Goal: Transaction & Acquisition: Purchase product/service

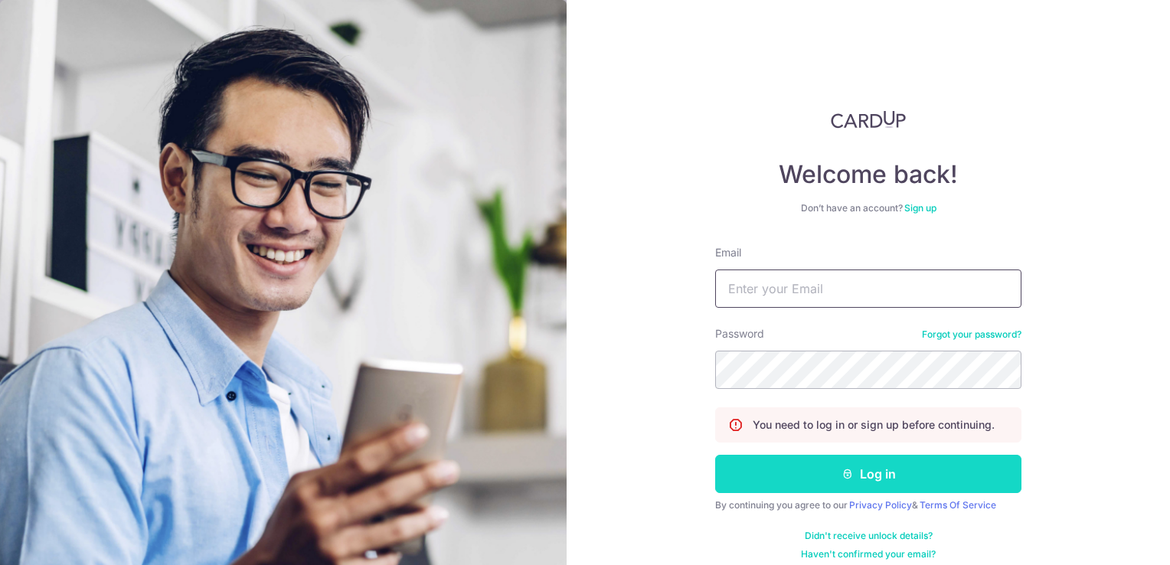
type input "[EMAIL_ADDRESS][DOMAIN_NAME]"
click at [900, 473] on button "Log in" at bounding box center [868, 474] width 306 height 38
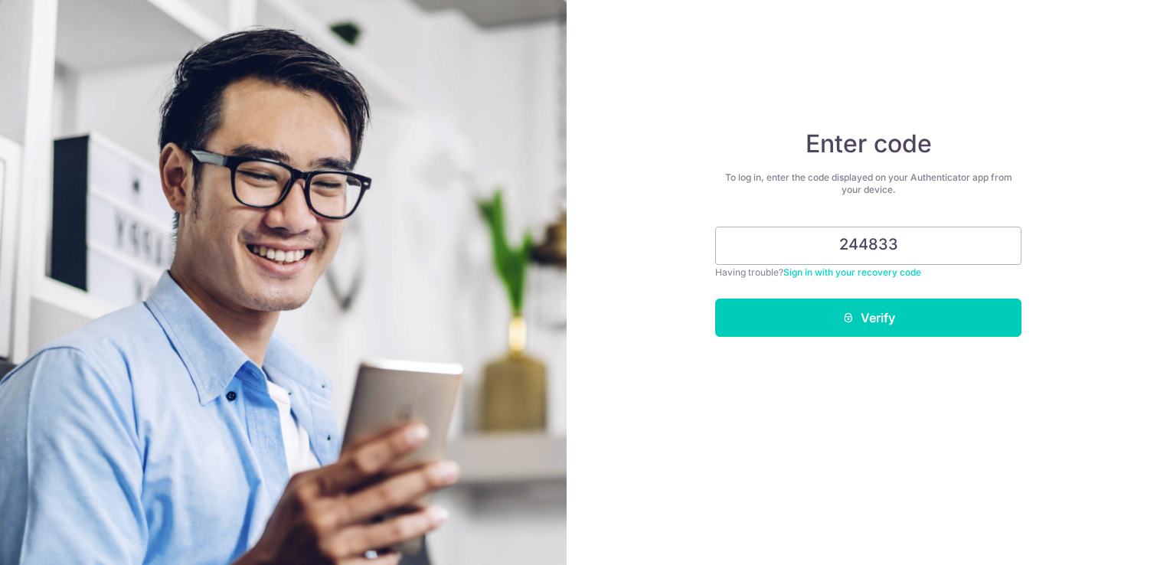
type input "244833"
click at [715, 299] on button "Verify" at bounding box center [868, 318] width 306 height 38
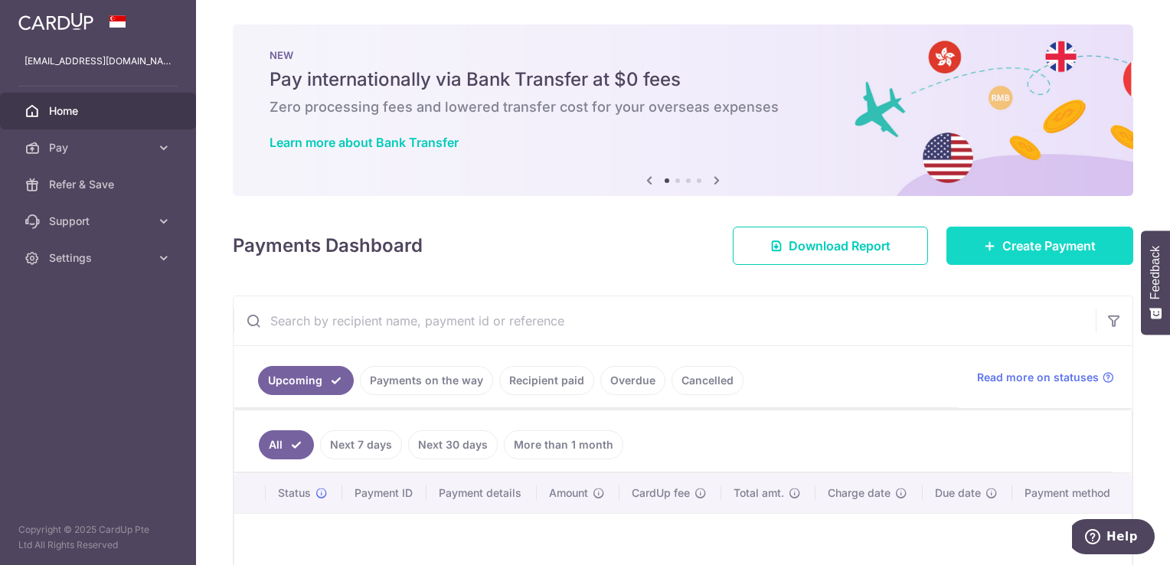
click at [1049, 243] on span "Create Payment" at bounding box center [1048, 246] width 93 height 18
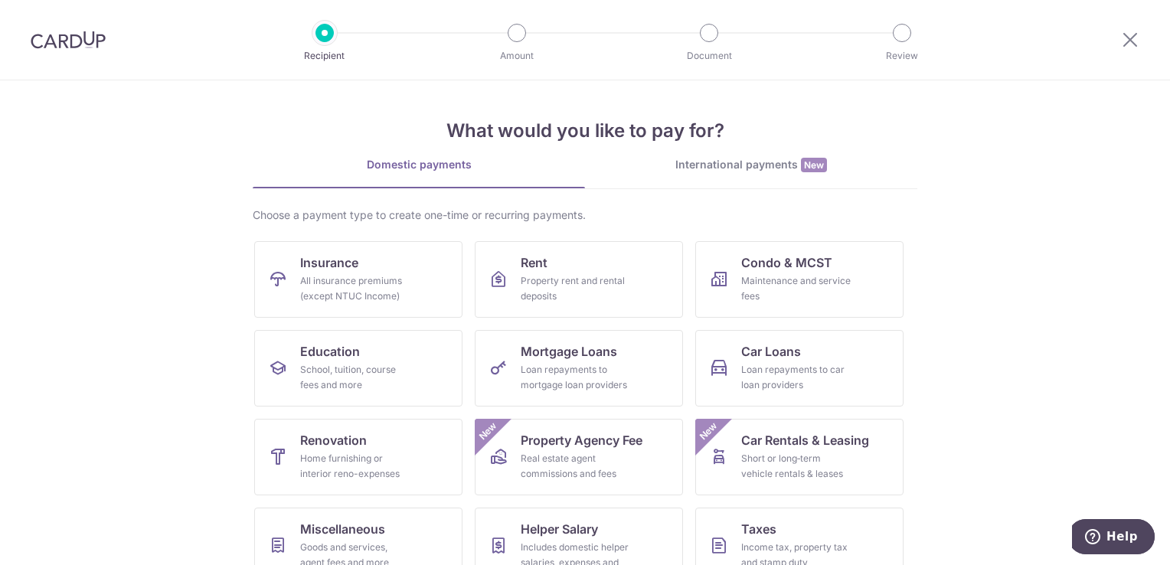
click at [747, 161] on div "International payments New" at bounding box center [751, 165] width 332 height 16
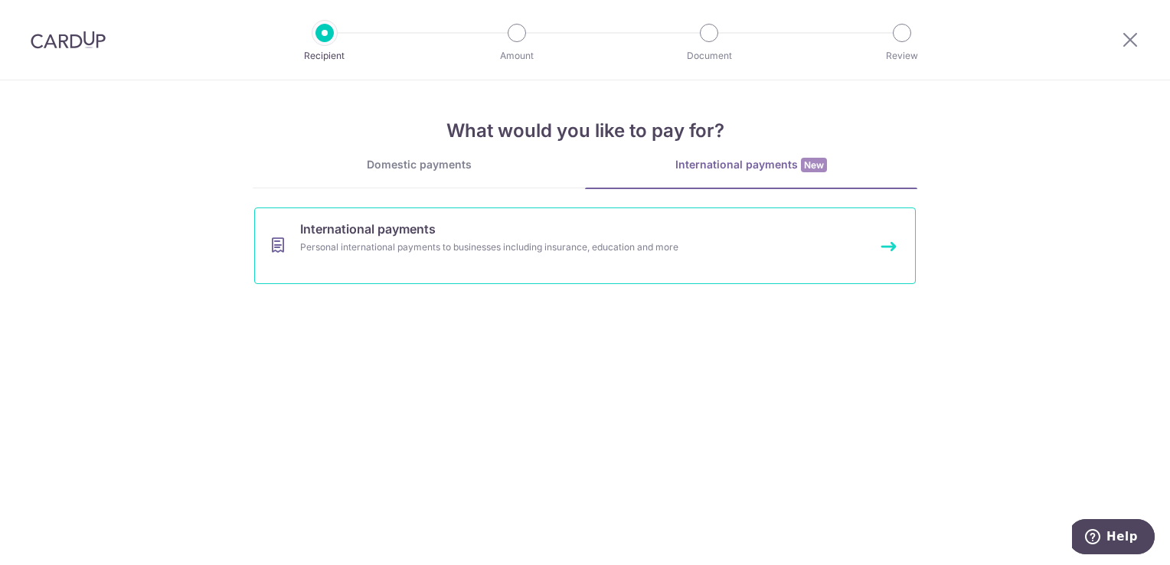
click at [666, 228] on link "International payments Personal international payments to businesses including …" at bounding box center [585, 246] width 662 height 77
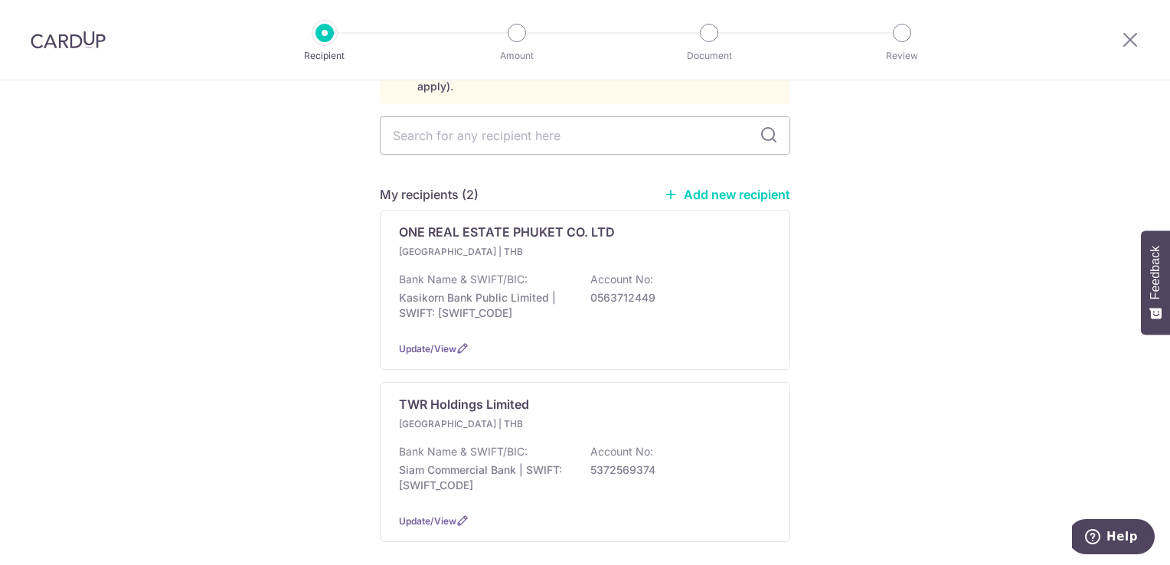
scroll to position [184, 0]
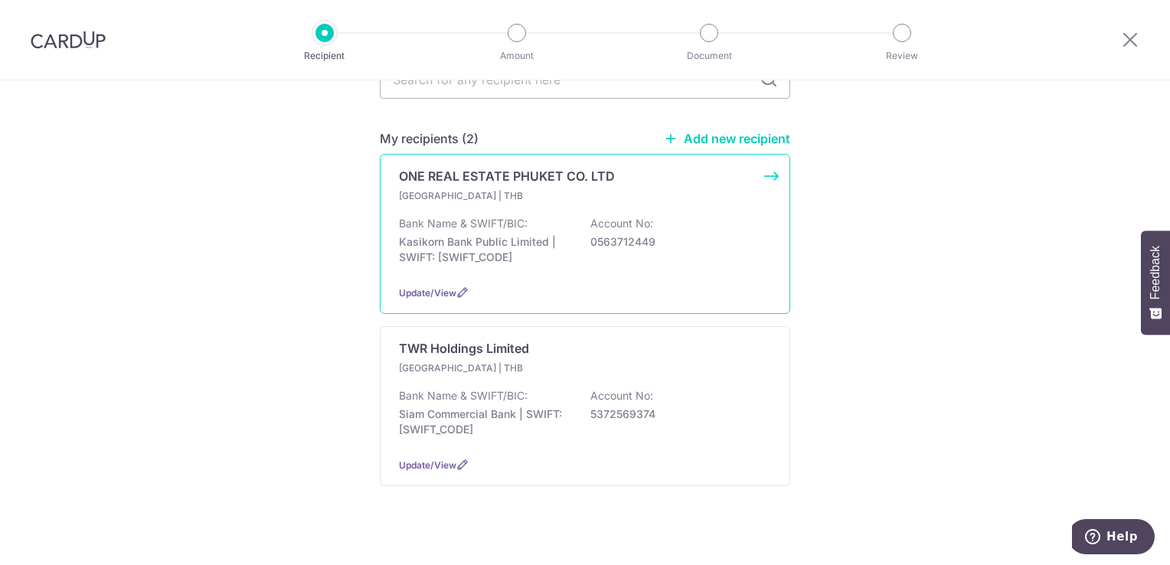
click at [560, 216] on div "Bank Name & SWIFT/BIC: Kasikorn Bank Public Limited | SWIFT: KASITHBKXXX Accoun…" at bounding box center [585, 244] width 372 height 57
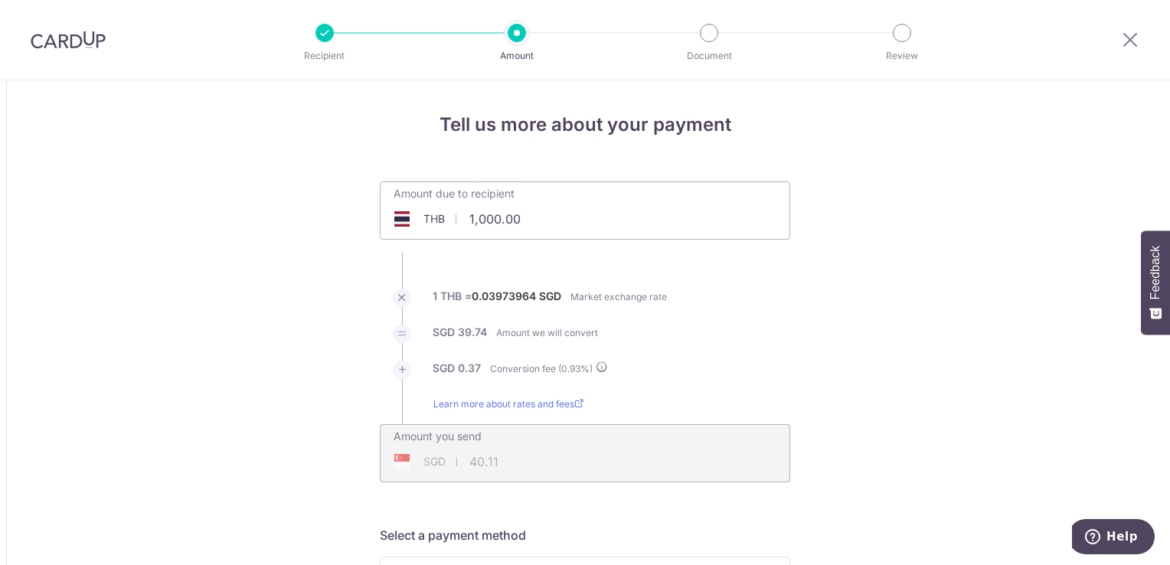
click at [536, 225] on input "1,000.00" at bounding box center [499, 218] width 237 height 35
type input "1"
type input "29,000.00"
type input "1,163.15"
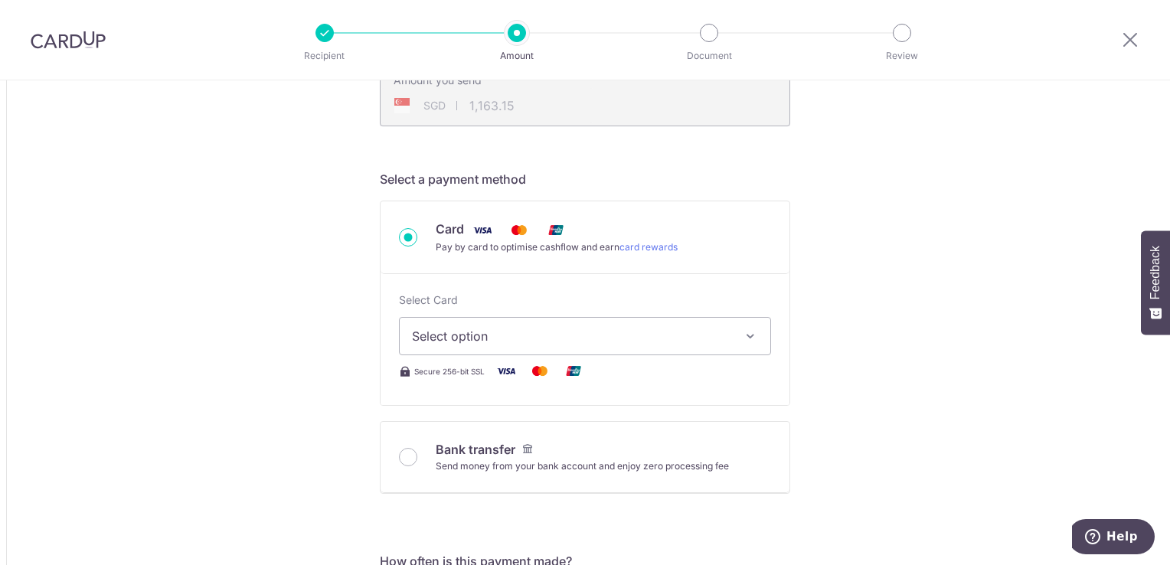
scroll to position [383, 0]
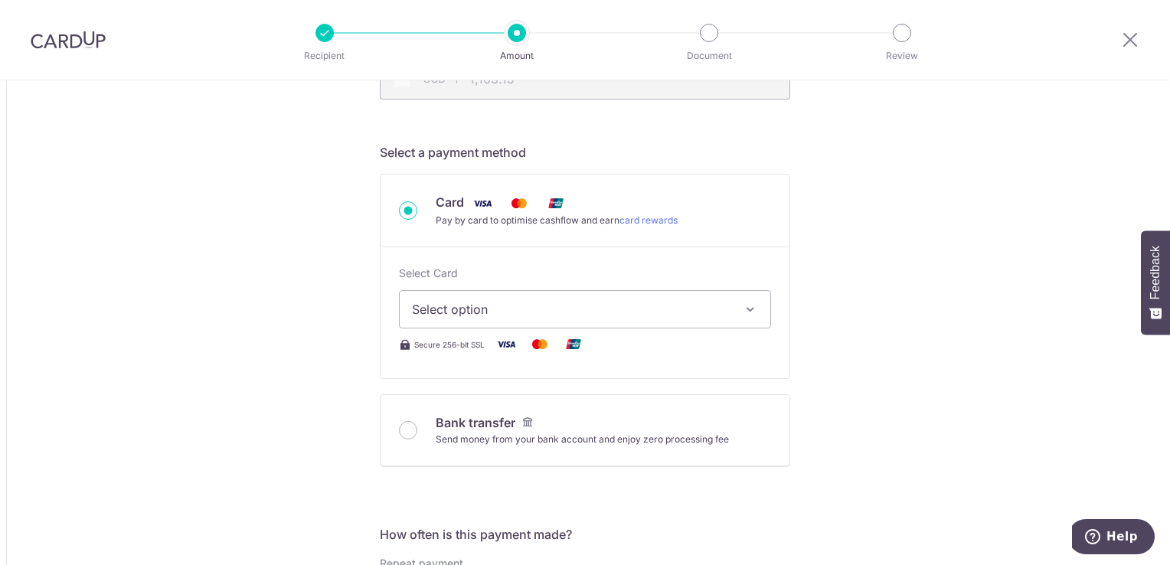
click at [456, 310] on span "Select option" at bounding box center [571, 309] width 319 height 18
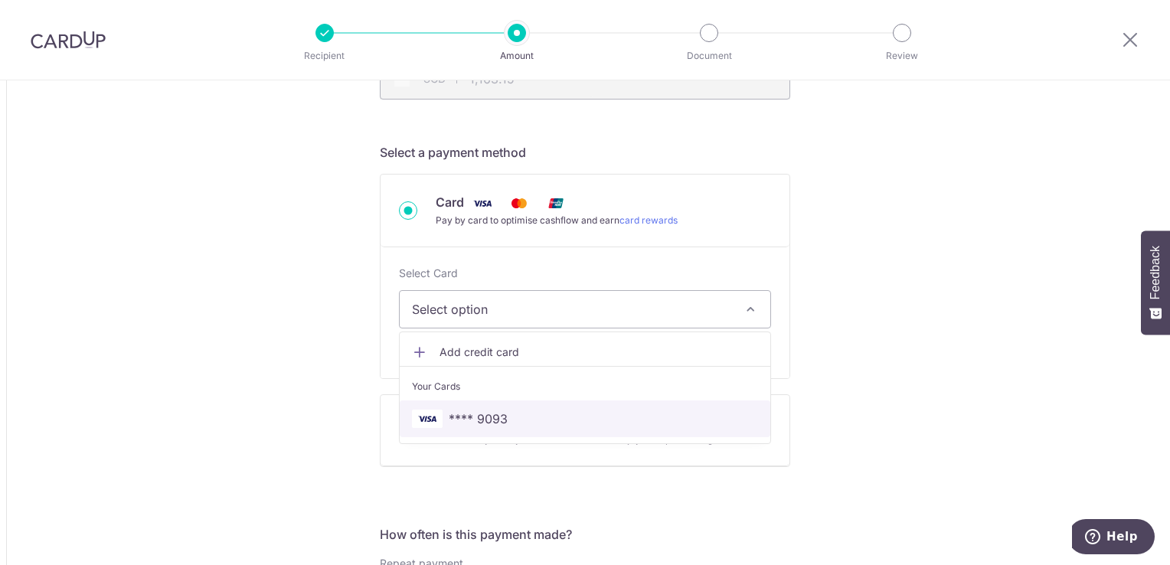
click at [489, 417] on span "**** 9093" at bounding box center [478, 419] width 59 height 18
type input "29,000.00"
type input "1,163.20"
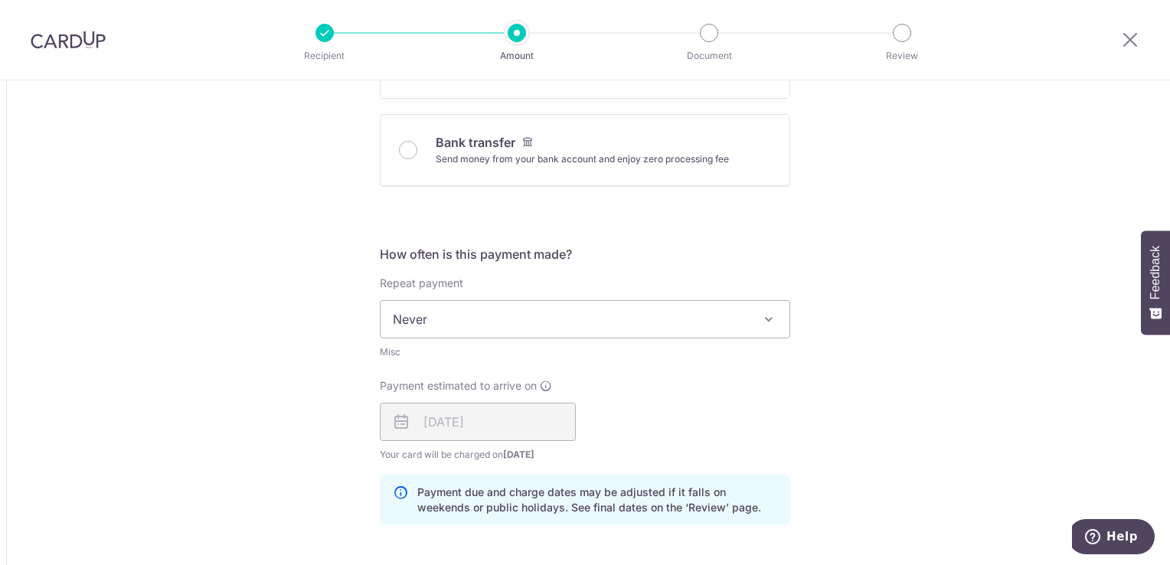
scroll to position [689, 0]
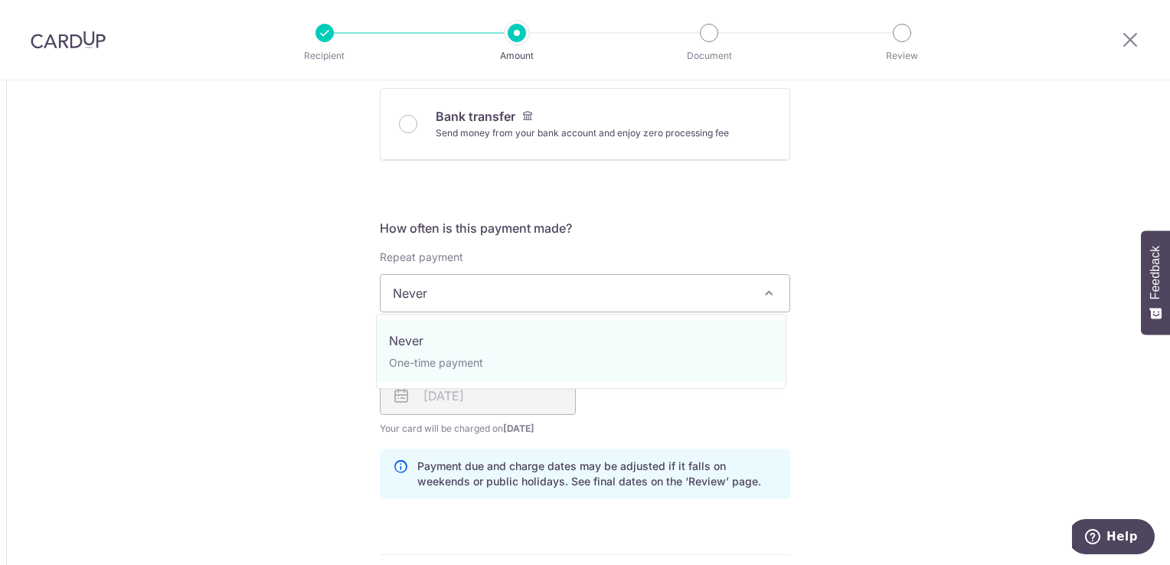
click at [405, 295] on span "Never" at bounding box center [585, 293] width 409 height 37
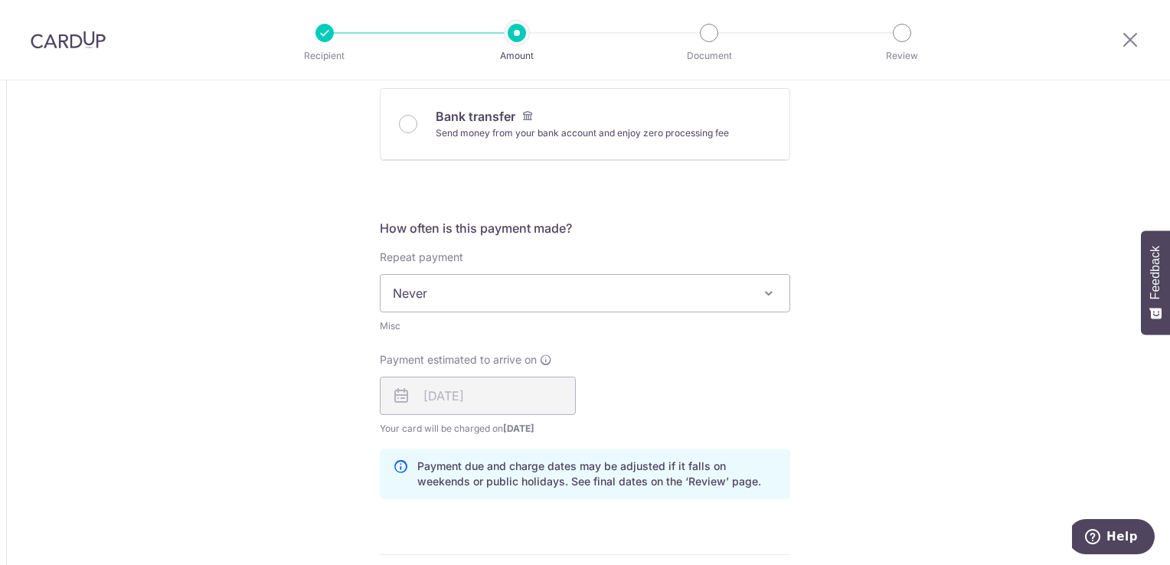
drag, startPoint x: 833, startPoint y: 256, endPoint x: 876, endPoint y: 204, distance: 67.5
click at [846, 247] on div "Tell us more about your payment Amount due to recipient THB 29,000.00 29000 1 T…" at bounding box center [585, 294] width 1170 height 1807
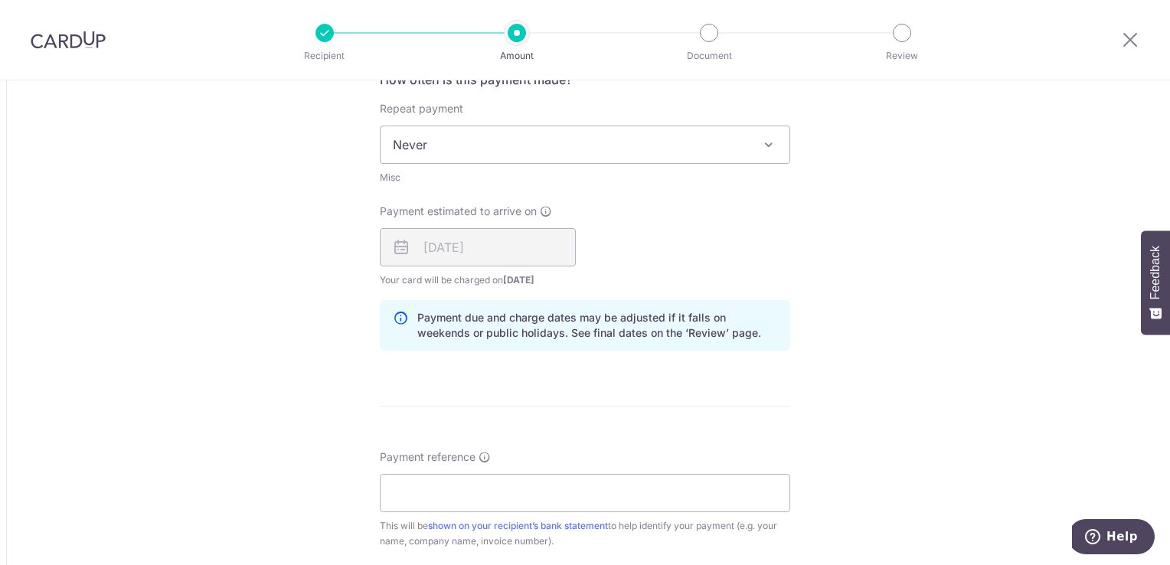
scroll to position [766, 0]
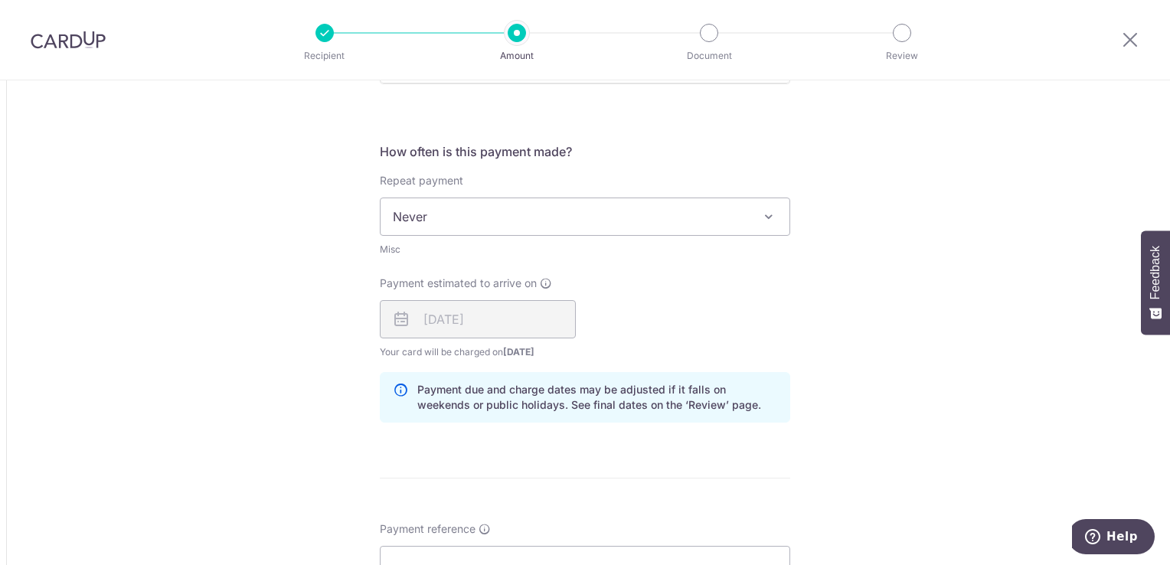
click at [762, 211] on span at bounding box center [769, 217] width 18 height 18
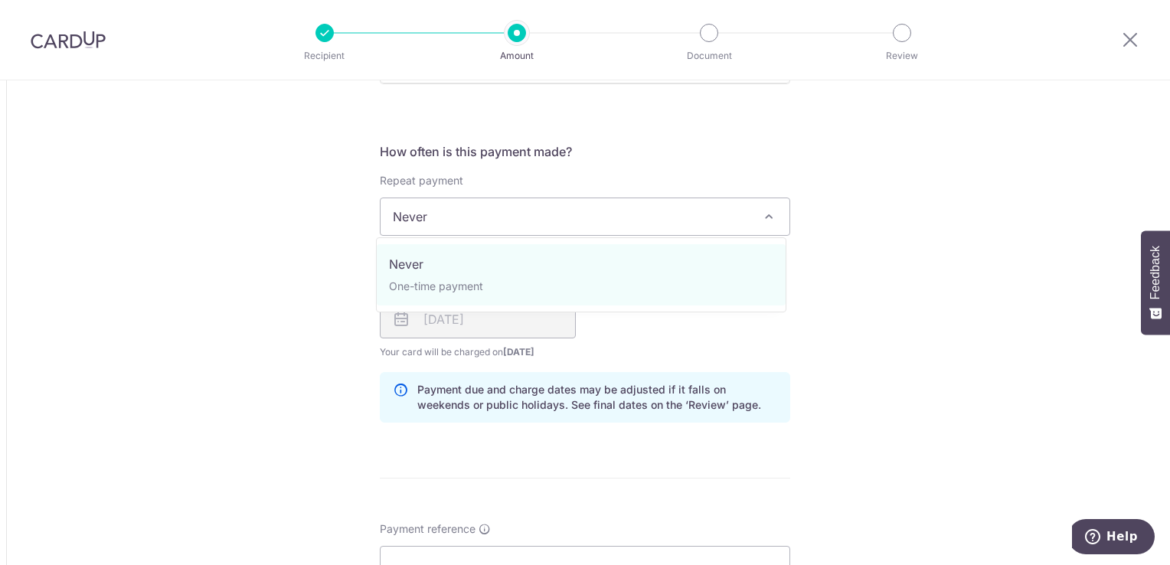
drag, startPoint x: 949, startPoint y: 232, endPoint x: 920, endPoint y: 234, distance: 29.2
click at [946, 234] on div "Tell us more about your payment Amount due to recipient THB 29,000.00 29000 1 T…" at bounding box center [585, 218] width 1170 height 1807
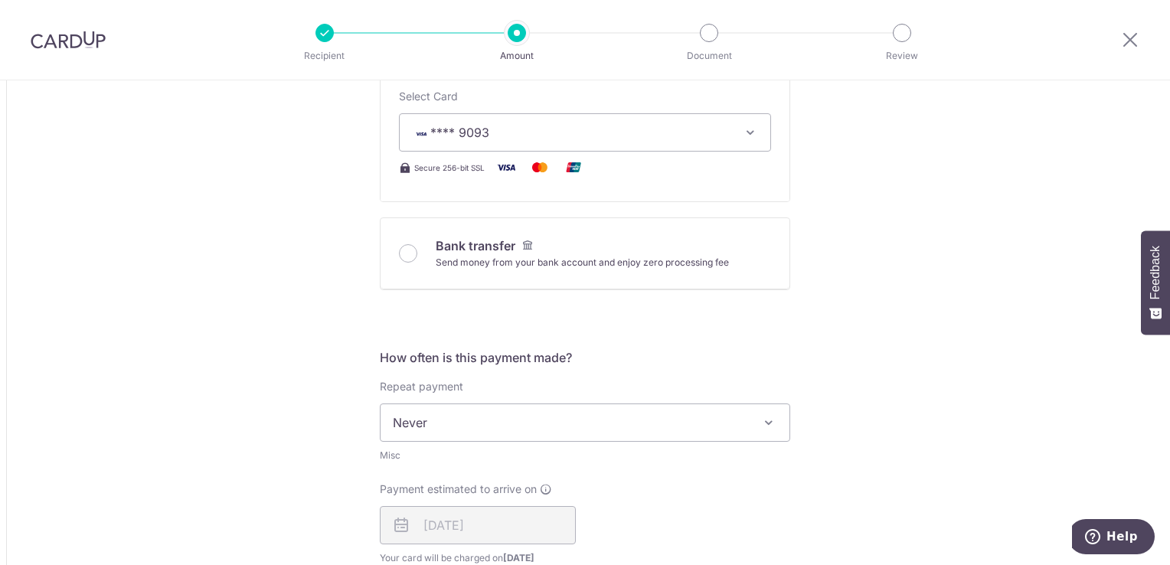
scroll to position [536, 0]
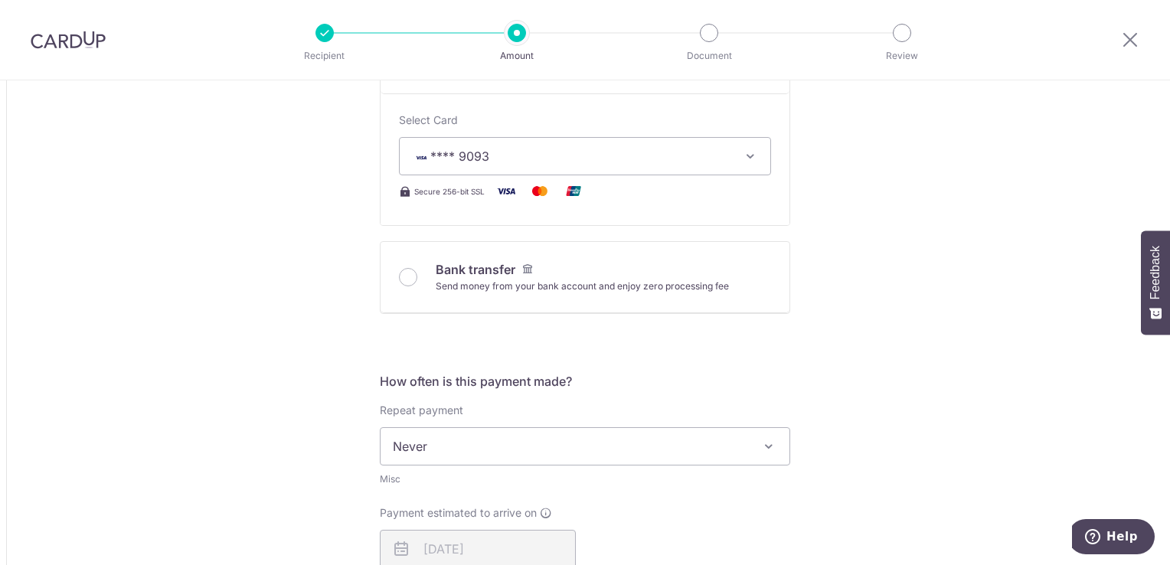
click at [744, 152] on icon "button" at bounding box center [750, 156] width 15 height 15
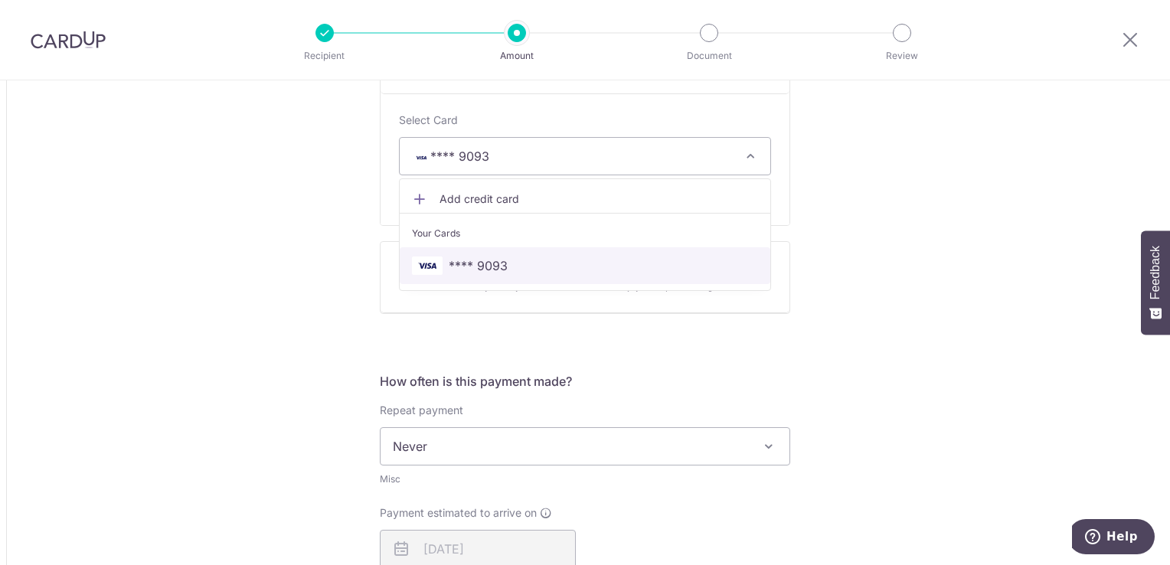
click at [502, 262] on span "**** 9093" at bounding box center [585, 266] width 346 height 18
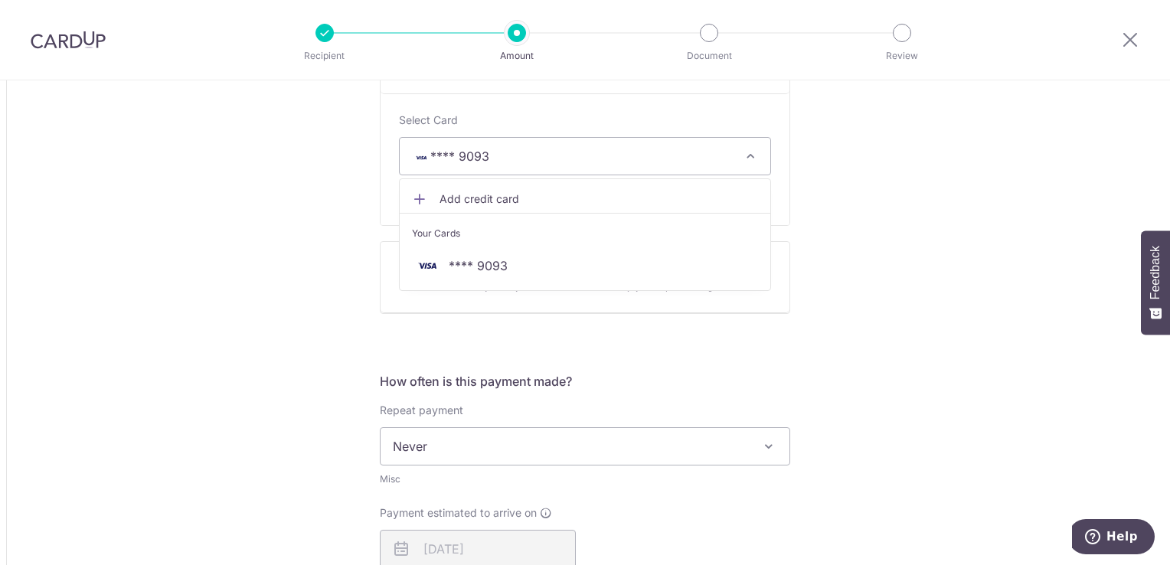
type input "29,000.00"
type input "1,163.16"
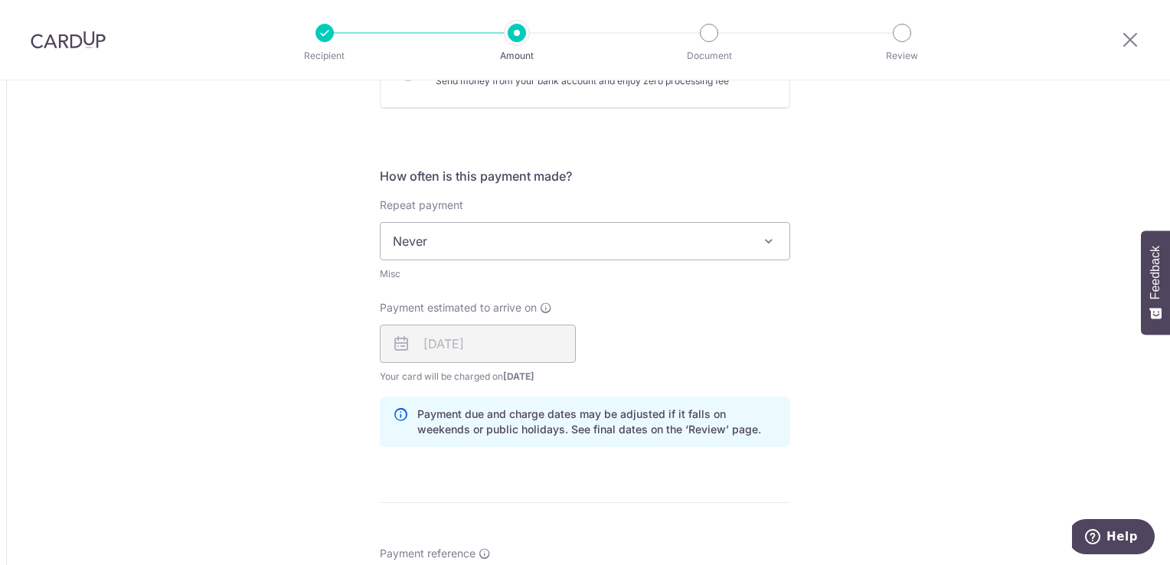
scroll to position [766, 0]
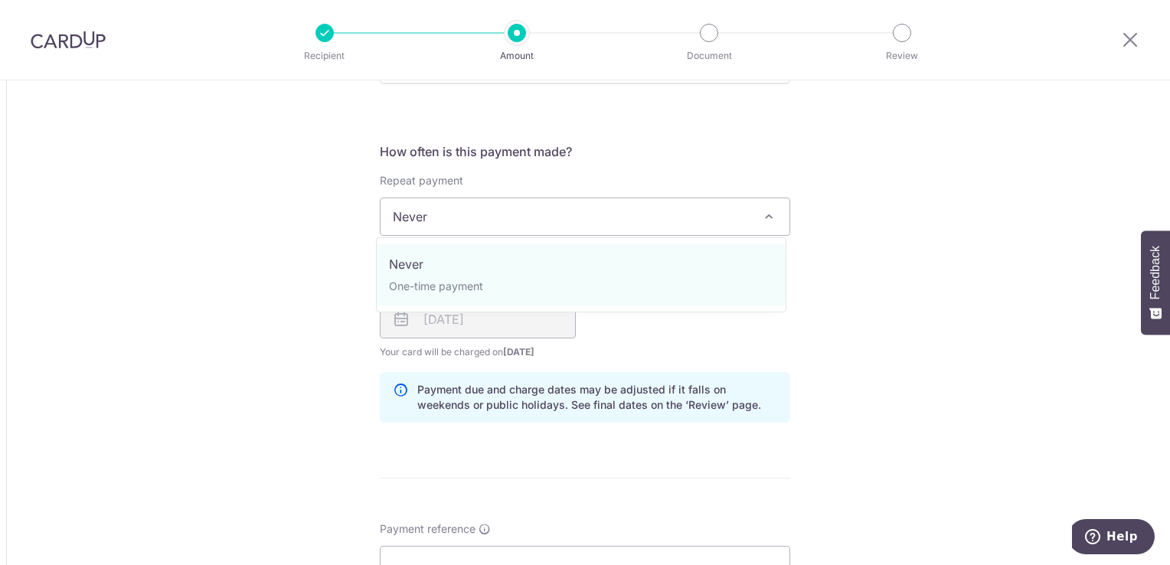
click at [419, 213] on span "Never" at bounding box center [585, 216] width 409 height 37
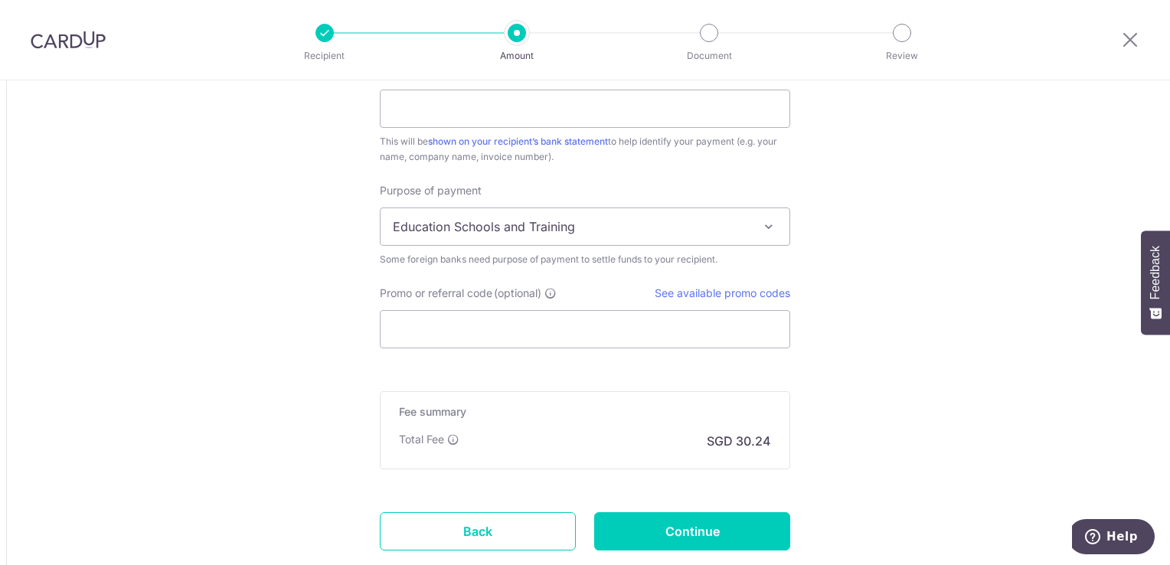
scroll to position [1225, 0]
click at [443, 225] on span "Education Schools and Training" at bounding box center [585, 223] width 409 height 37
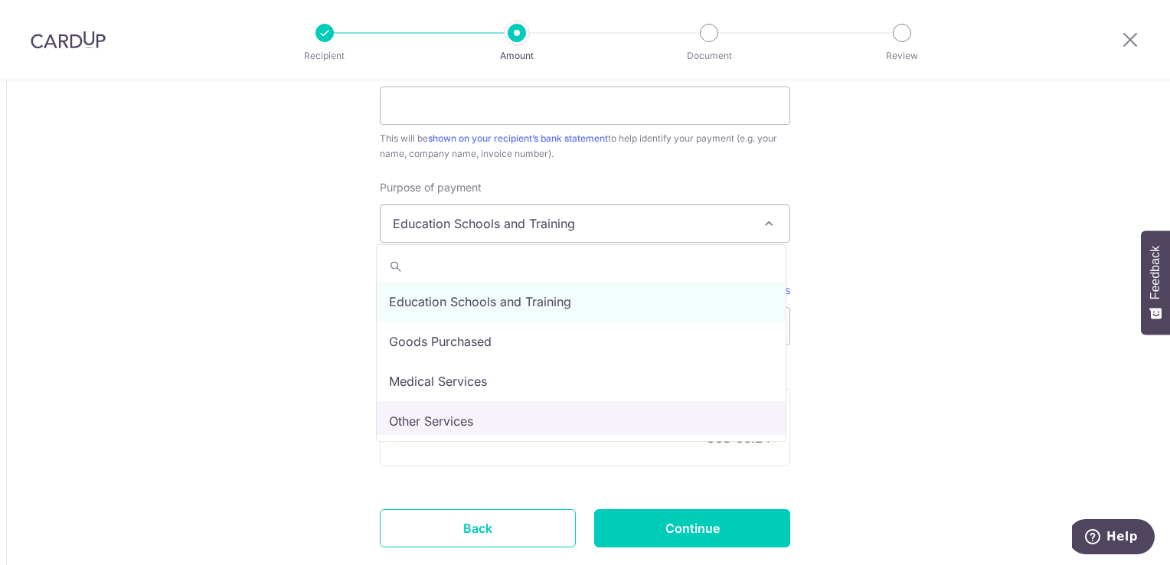
drag, startPoint x: 451, startPoint y: 423, endPoint x: 325, endPoint y: 351, distance: 145.8
select select "Other Services"
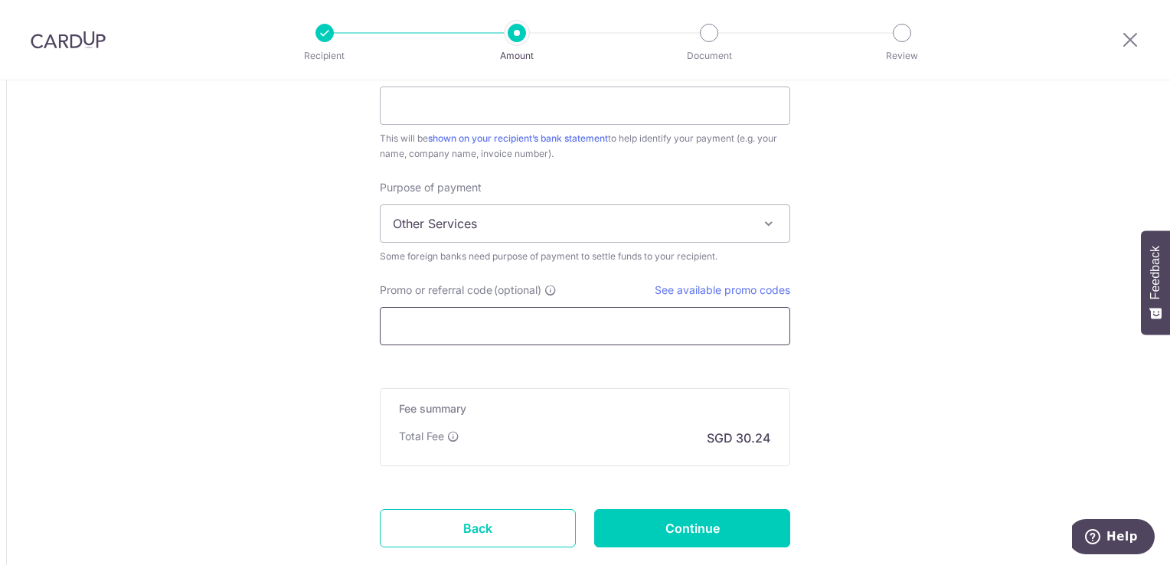
click at [452, 329] on input "Promo or referral code (optional)" at bounding box center [585, 326] width 410 height 38
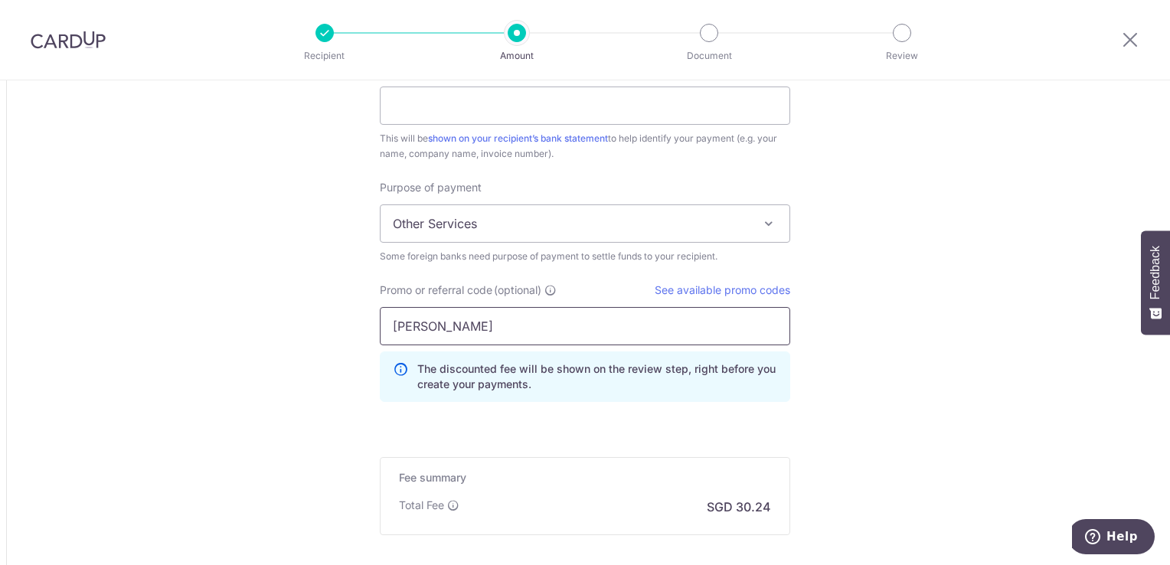
type input "Adam Stuart Davies"
drag, startPoint x: 949, startPoint y: 219, endPoint x: 947, endPoint y: 227, distance: 8.6
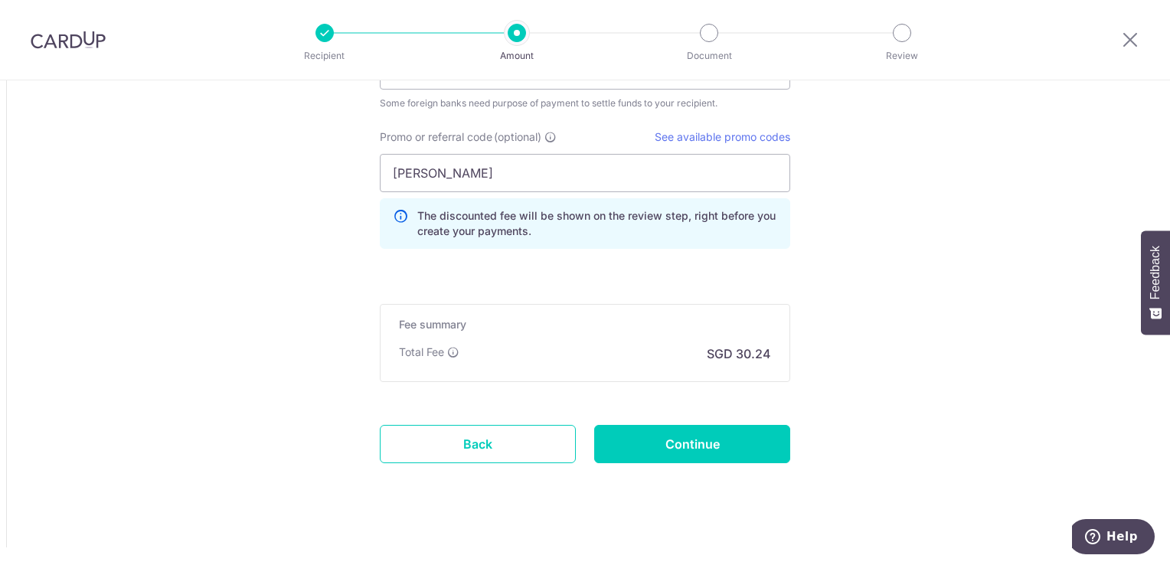
scroll to position [1387, 0]
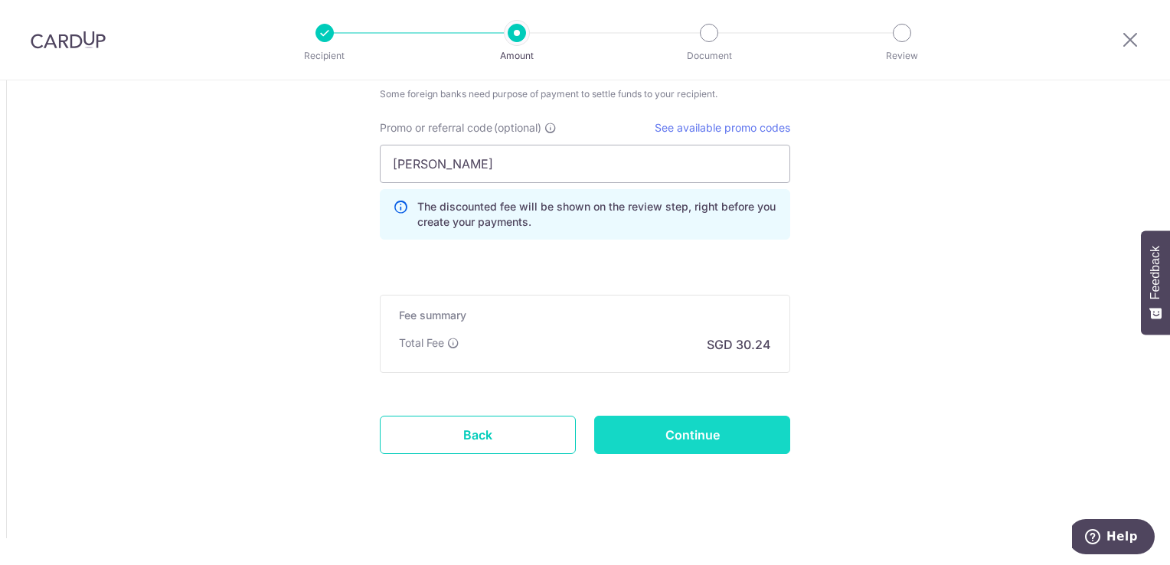
click at [729, 433] on input "Continue" at bounding box center [692, 435] width 196 height 38
type input "Create Schedule"
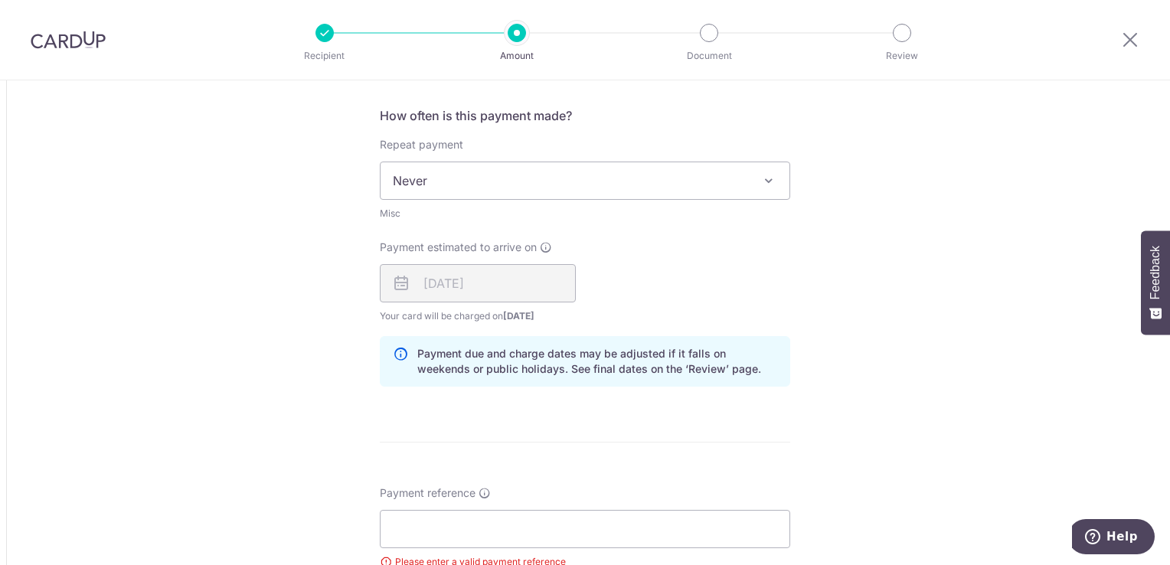
scroll to position [967, 0]
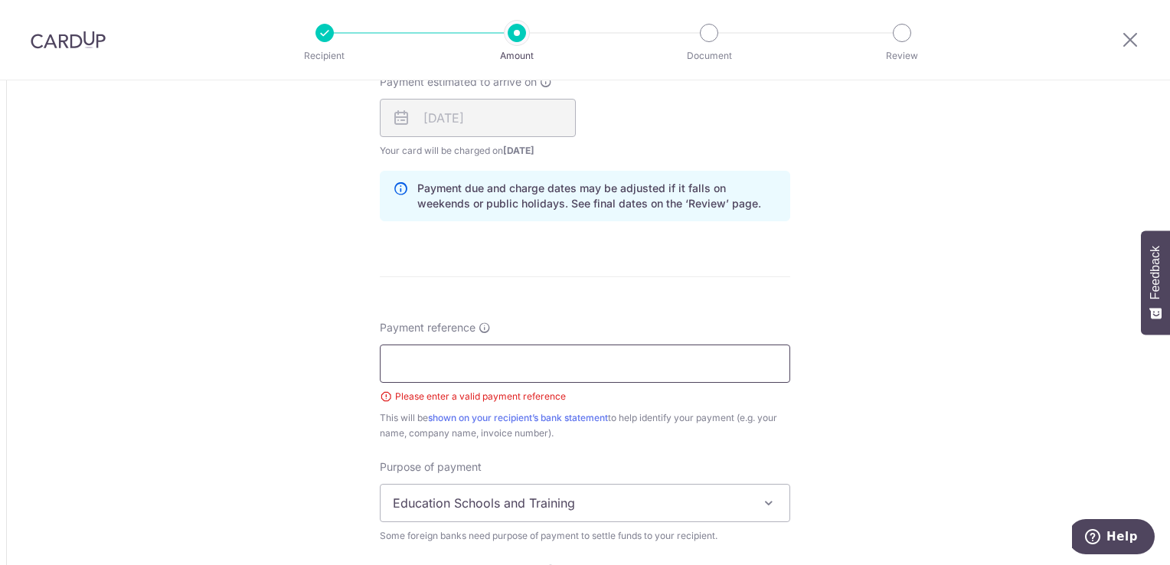
click at [460, 359] on input "Payment reference" at bounding box center [585, 364] width 410 height 38
type input "Mr Adam Stuart Davies"
click at [869, 279] on div "Tell us more about your payment Amount due to recipient THB 29,000.00 29000 1 T…" at bounding box center [585, 72] width 1170 height 1919
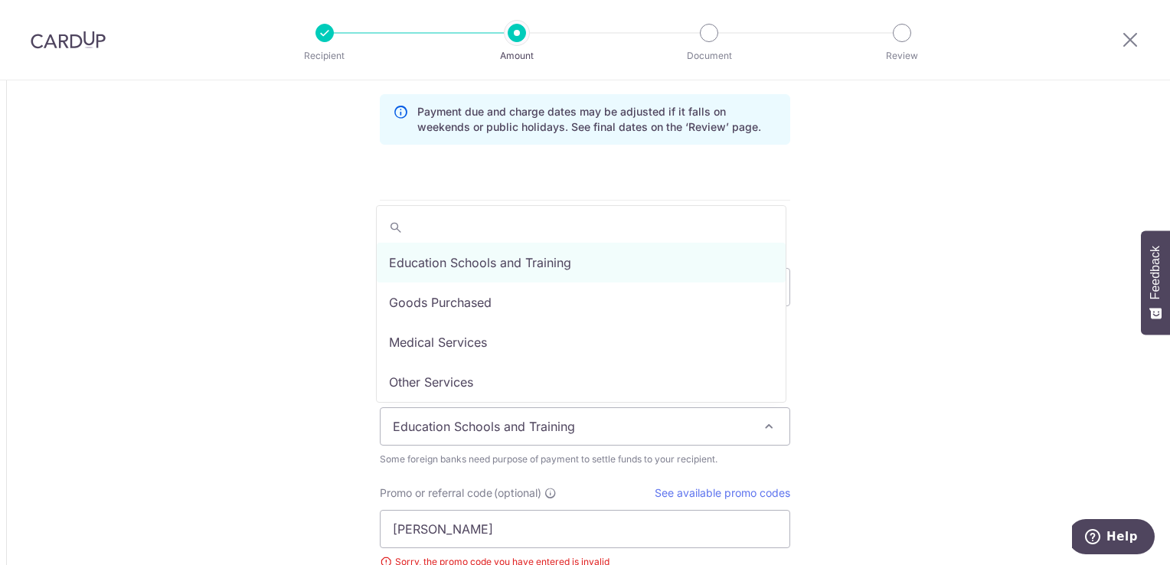
click at [510, 420] on span "Education Schools and Training" at bounding box center [585, 426] width 409 height 37
select select "Other Services"
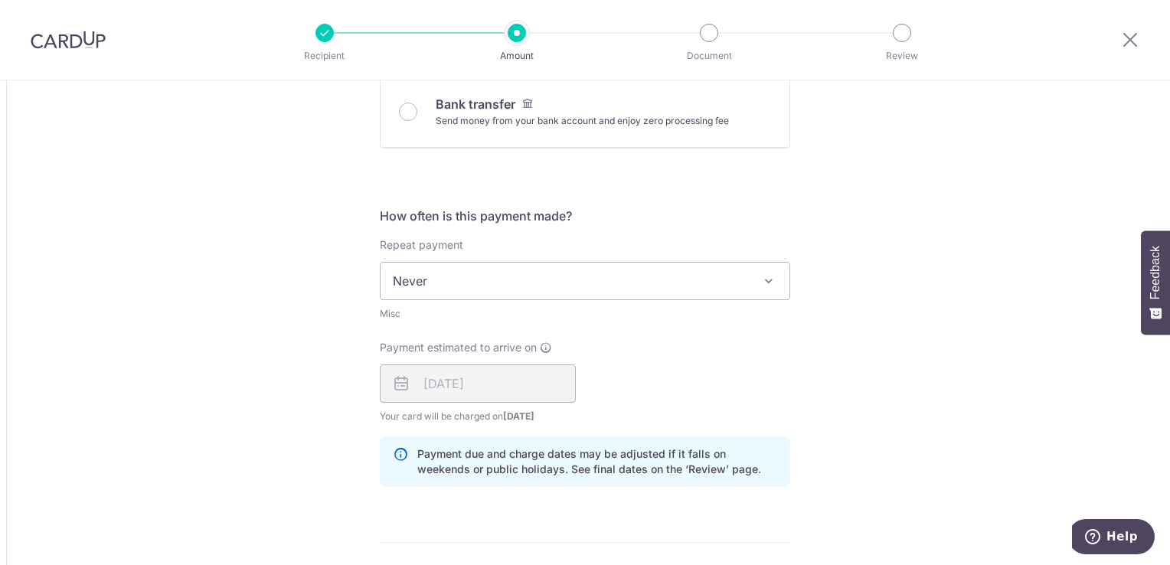
scroll to position [766, 0]
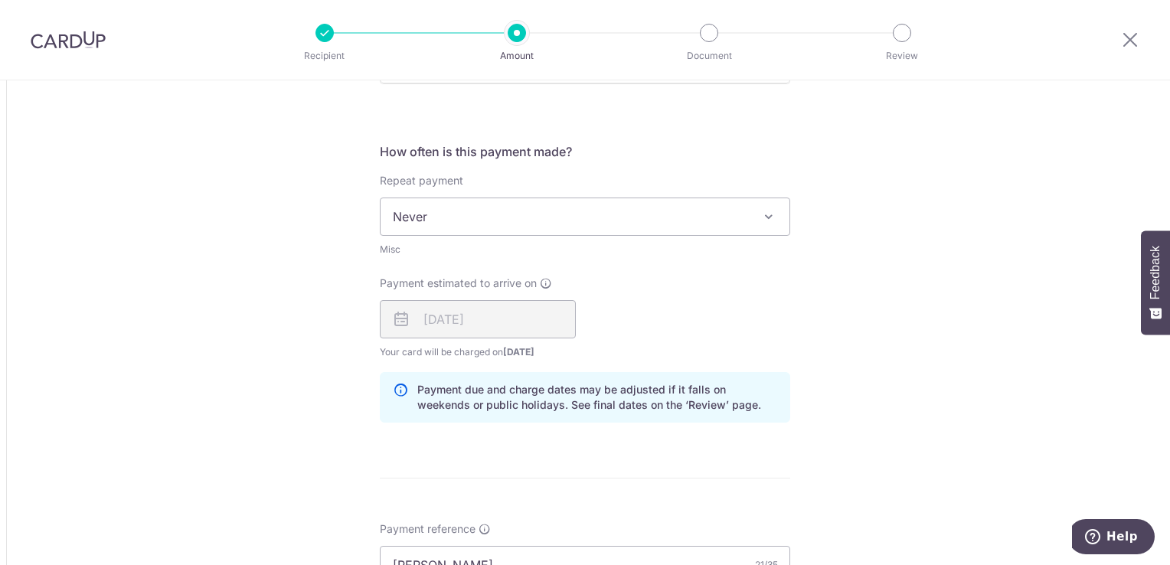
drag, startPoint x: 787, startPoint y: 220, endPoint x: 778, endPoint y: 220, distance: 9.2
click at [784, 220] on div "Tell us more about your payment Amount due to recipient THB 29,000.00 29000 1 T…" at bounding box center [585, 274] width 1170 height 1919
click at [767, 217] on span at bounding box center [769, 217] width 18 height 18
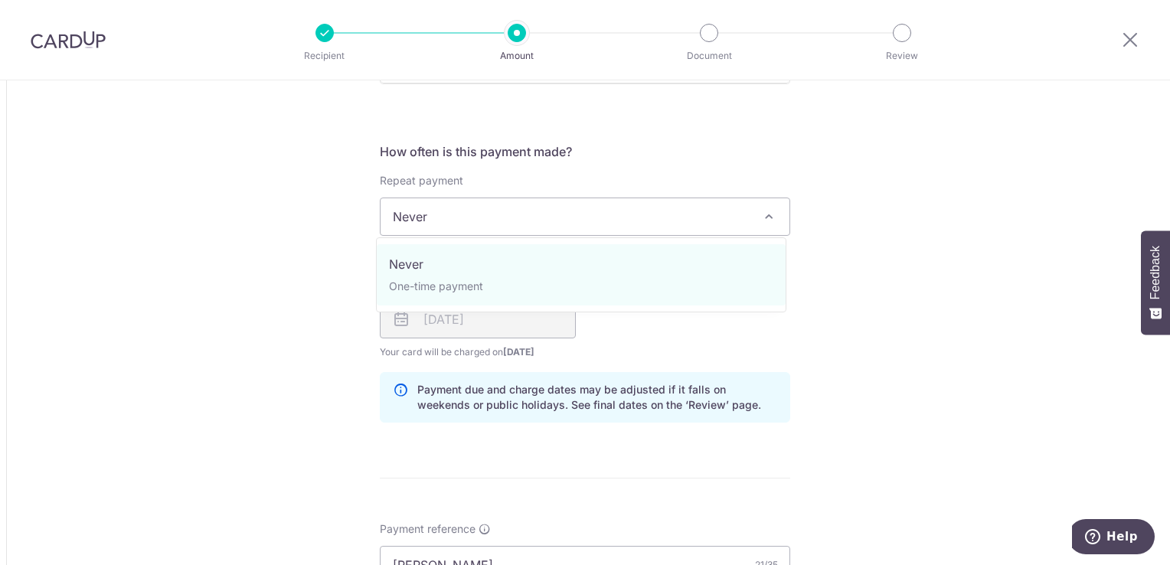
click at [876, 205] on div "Tell us more about your payment Amount due to recipient THB 29,000.00 29000 1 T…" at bounding box center [585, 274] width 1170 height 1919
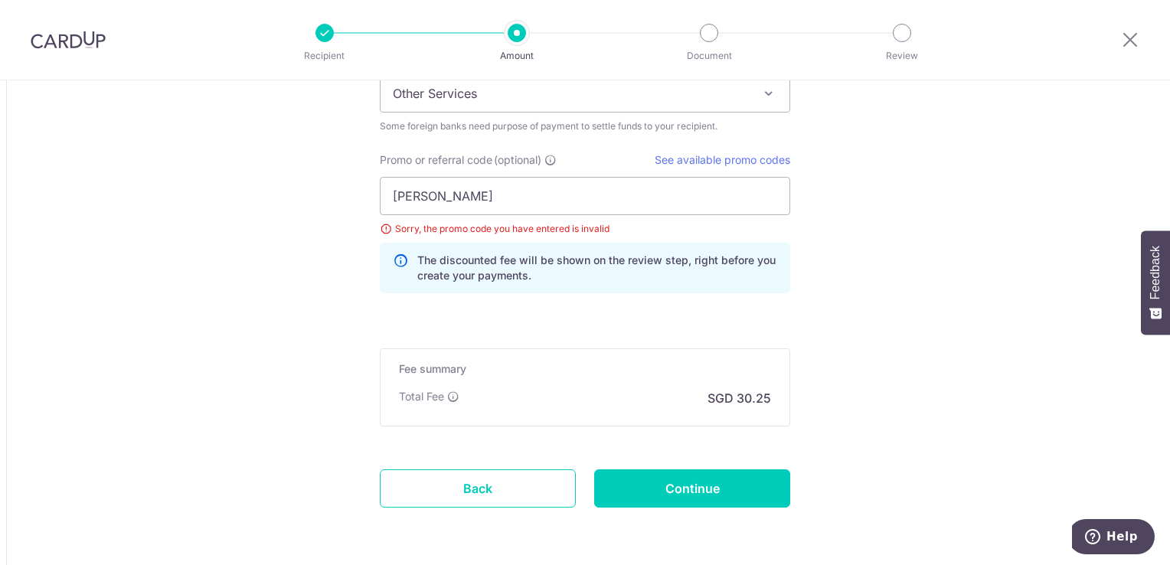
scroll to position [1378, 0]
drag, startPoint x: 530, startPoint y: 190, endPoint x: 279, endPoint y: 184, distance: 250.5
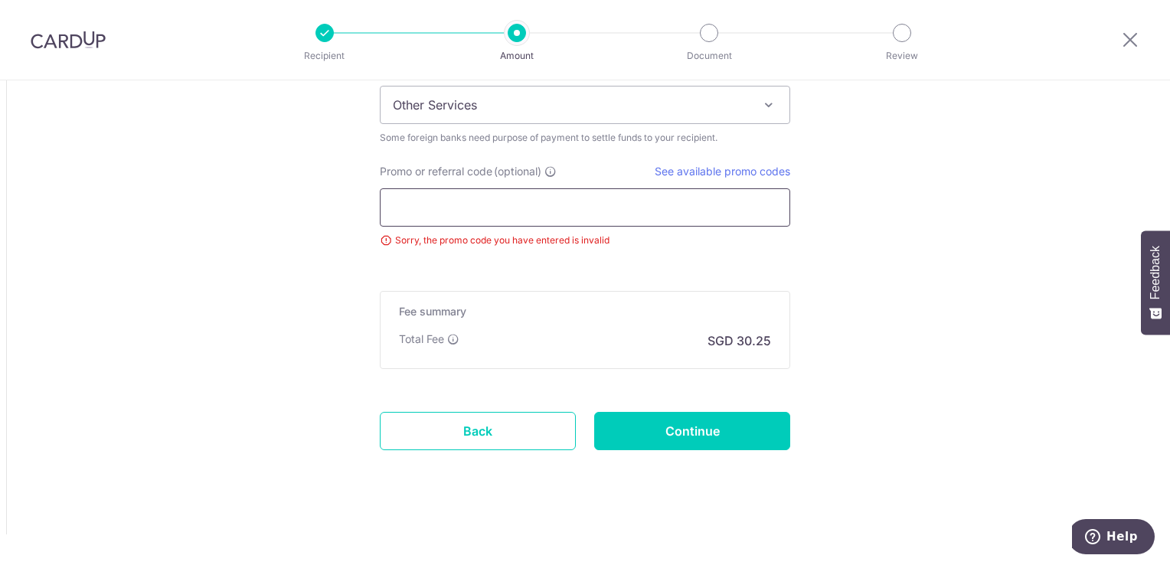
scroll to position [1362, 0]
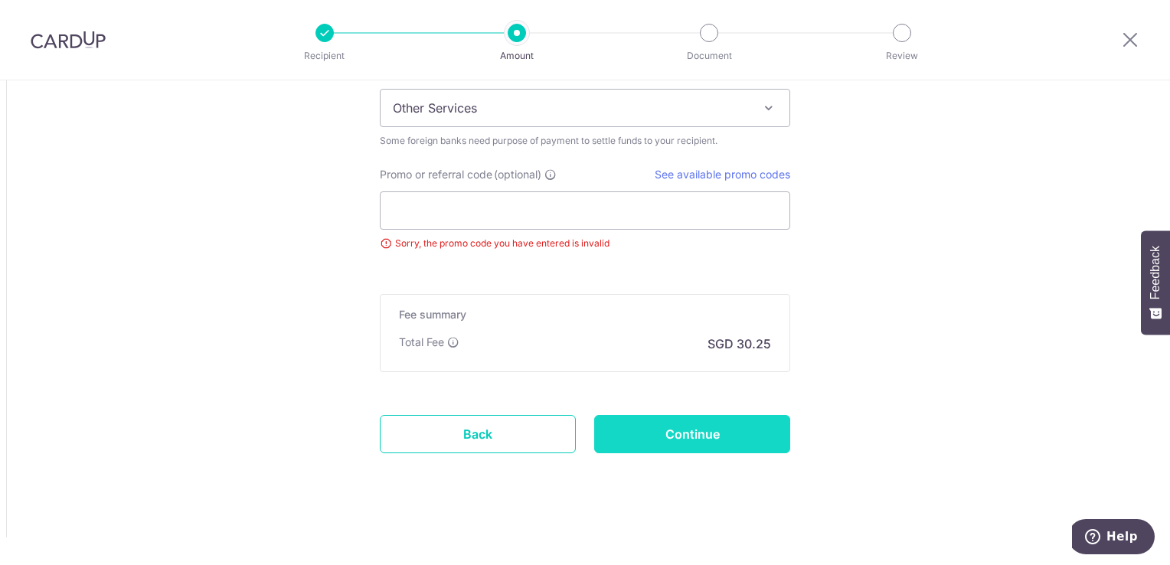
click at [713, 427] on input "Continue" at bounding box center [692, 434] width 196 height 38
type input "Create Schedule"
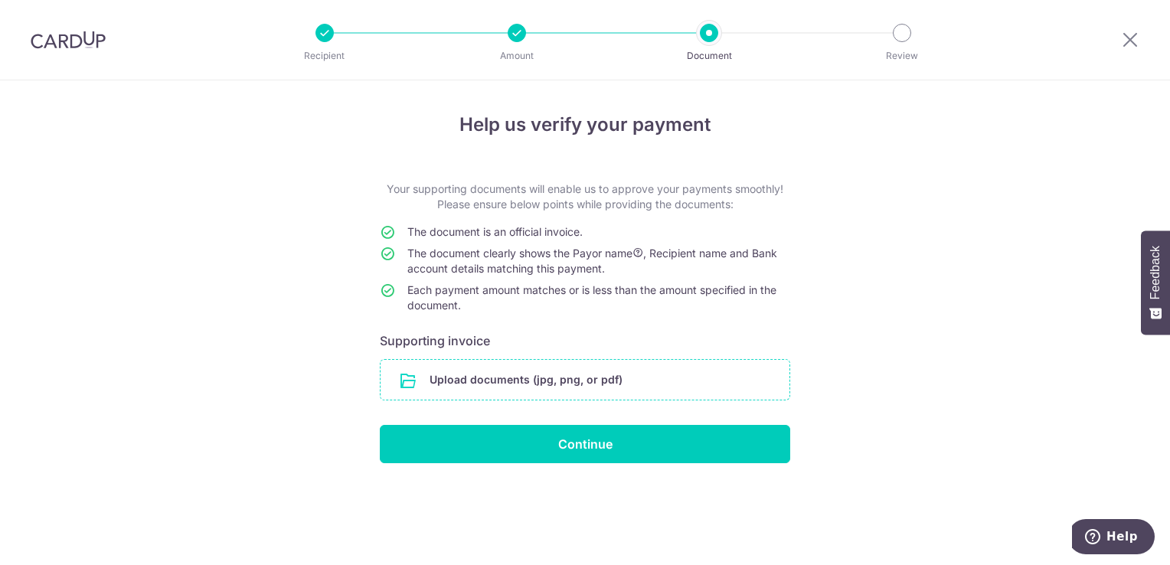
click at [564, 372] on input "file" at bounding box center [585, 380] width 409 height 40
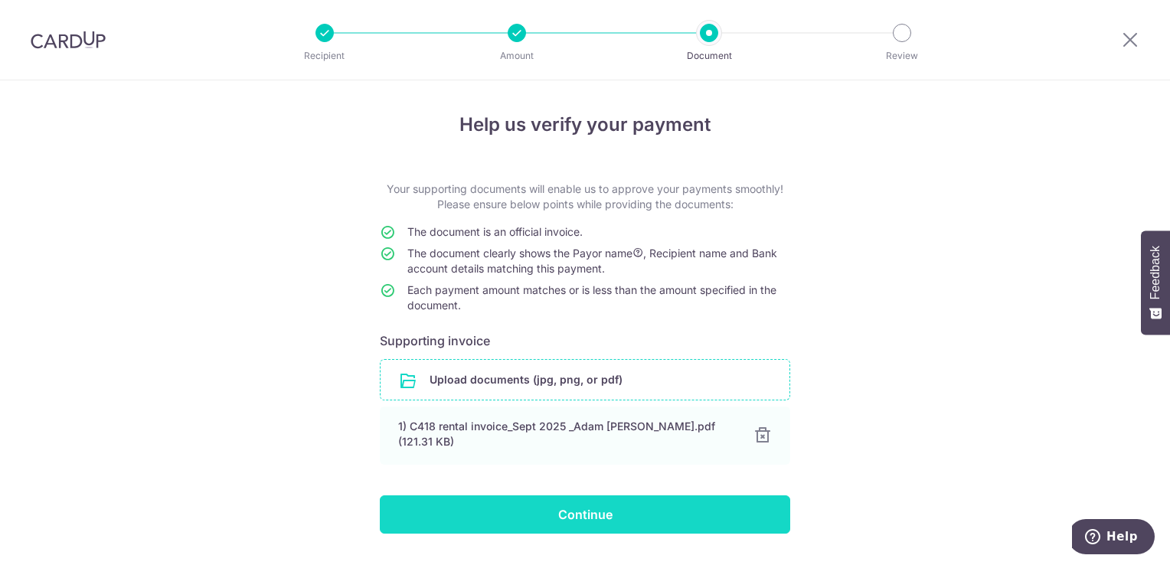
click at [610, 503] on input "Continue" at bounding box center [585, 514] width 410 height 38
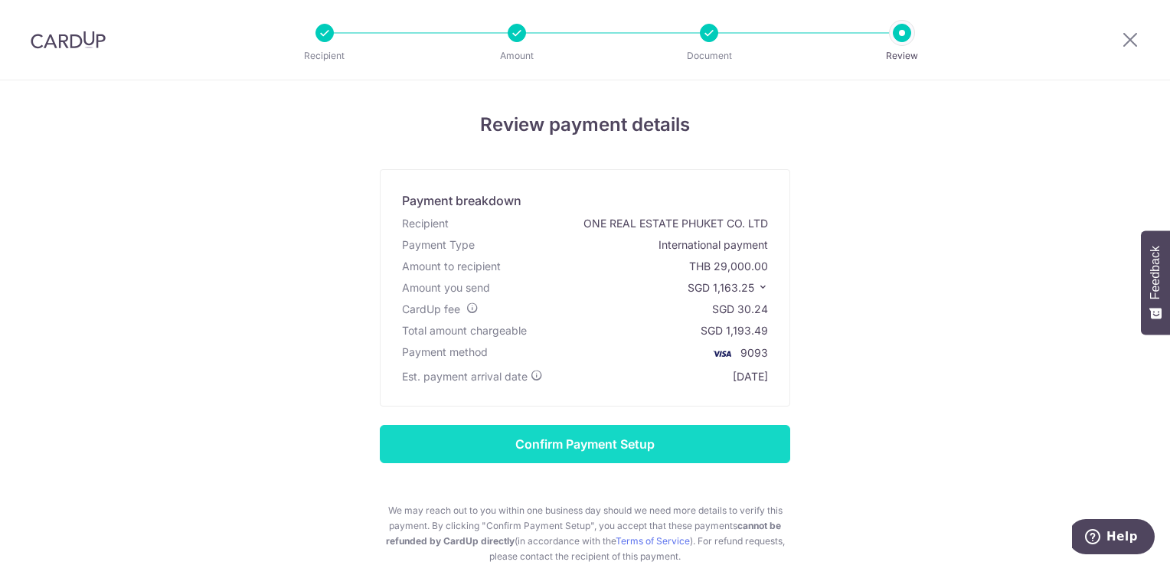
click at [592, 440] on input "Confirm Payment Setup" at bounding box center [585, 444] width 410 height 38
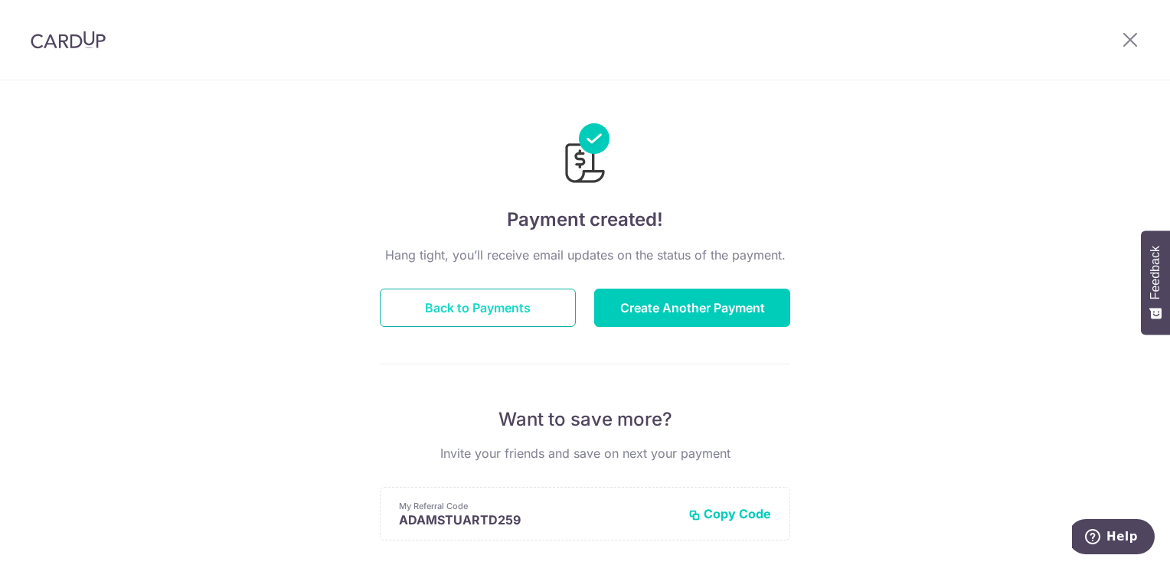
click at [507, 302] on button "Back to Payments" at bounding box center [478, 308] width 196 height 38
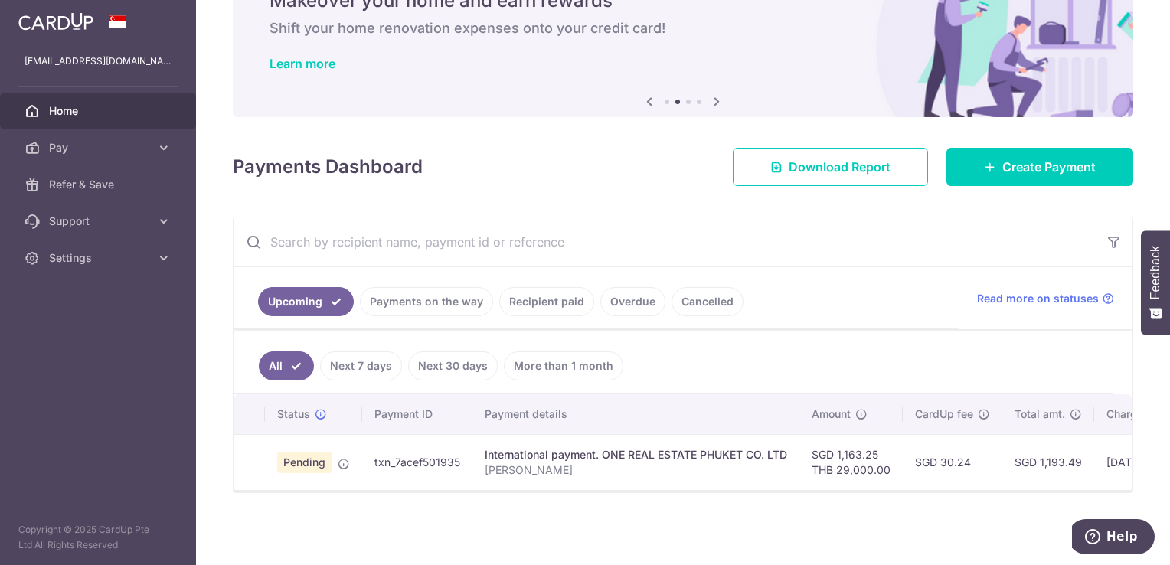
click at [466, 296] on link "Payments on the way" at bounding box center [426, 301] width 133 height 29
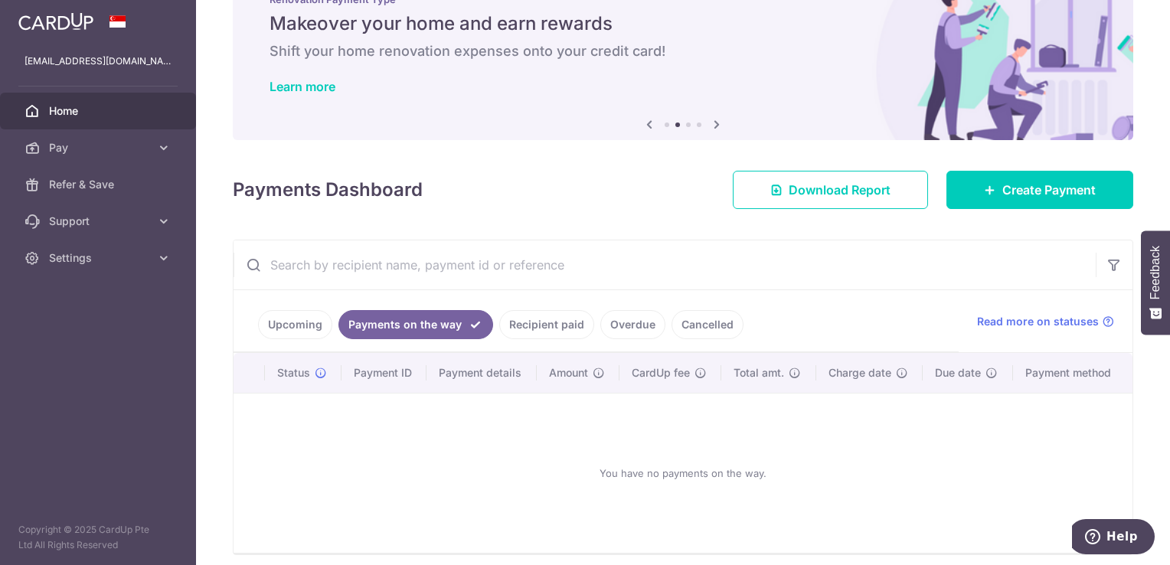
scroll to position [83, 0]
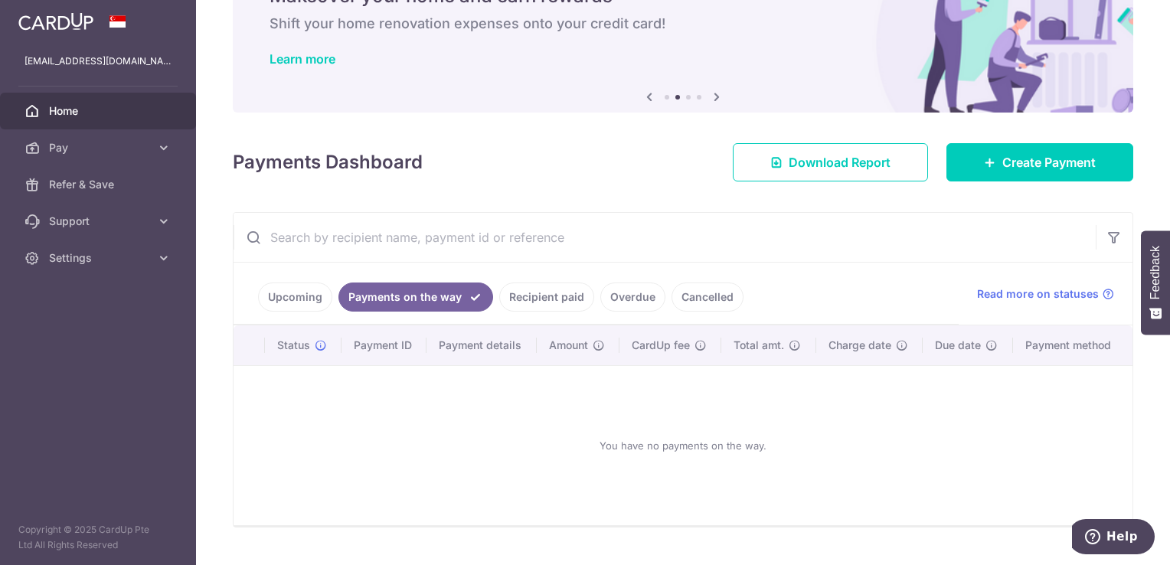
click at [289, 293] on link "Upcoming" at bounding box center [295, 297] width 74 height 29
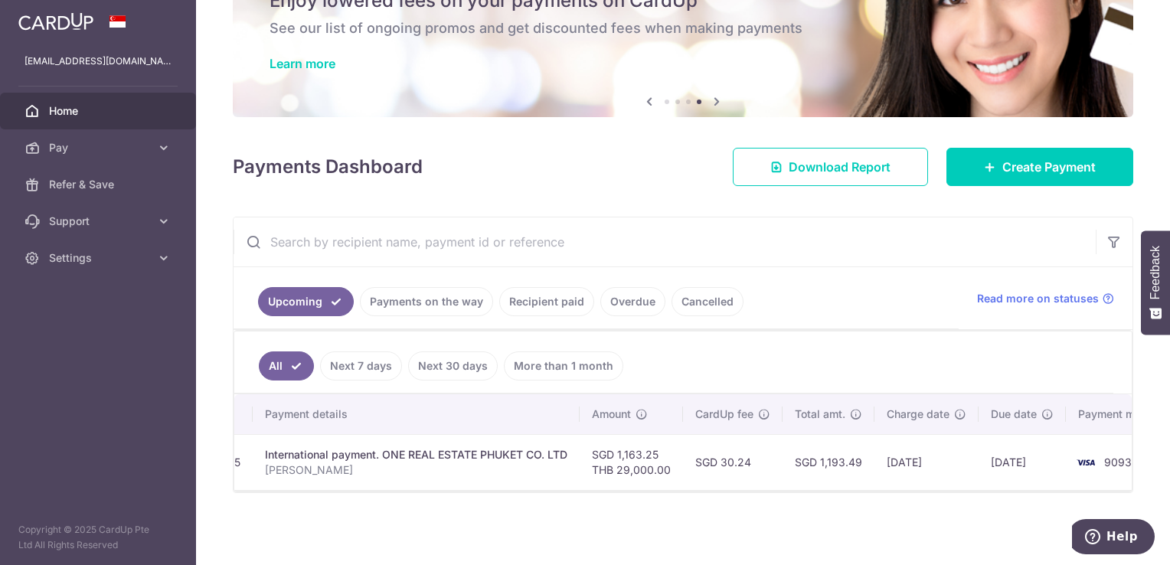
scroll to position [0, 294]
